Goal: Navigation & Orientation: Find specific page/section

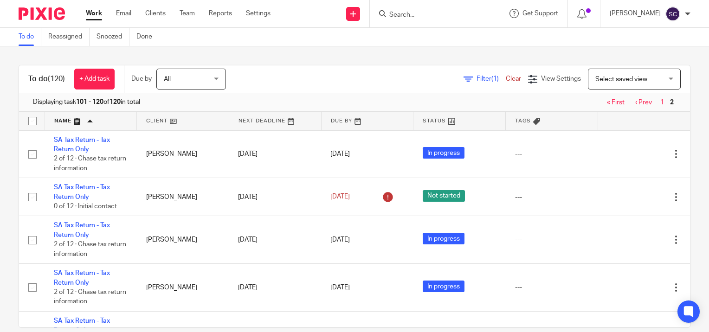
click at [607, 102] on link "« First" at bounding box center [616, 102] width 18 height 6
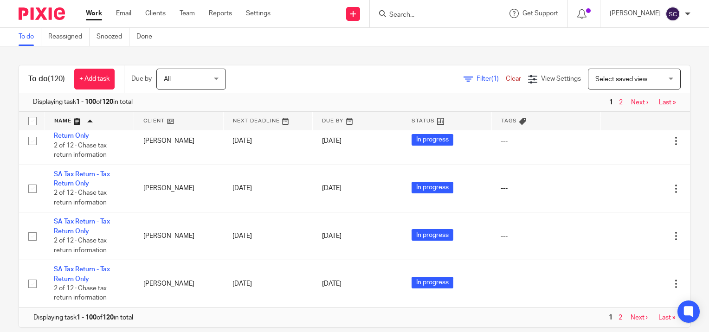
scroll to position [4255, 0]
click at [631, 102] on link "Next ›" at bounding box center [639, 102] width 17 height 6
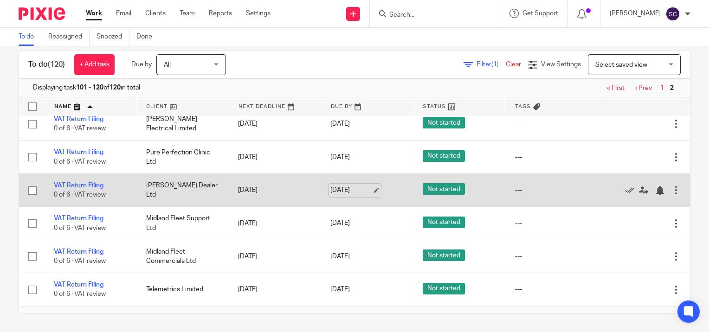
scroll to position [655, 0]
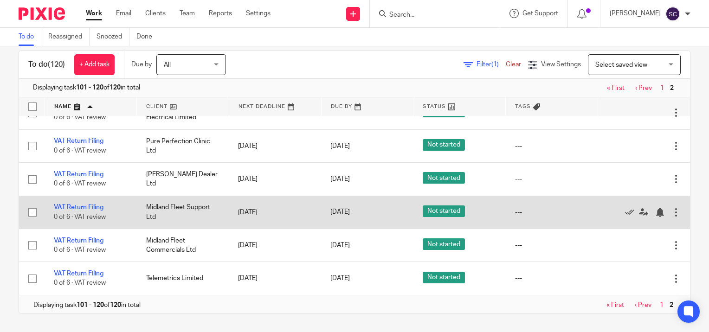
scroll to position [674, 0]
